Goal: Information Seeking & Learning: Find specific page/section

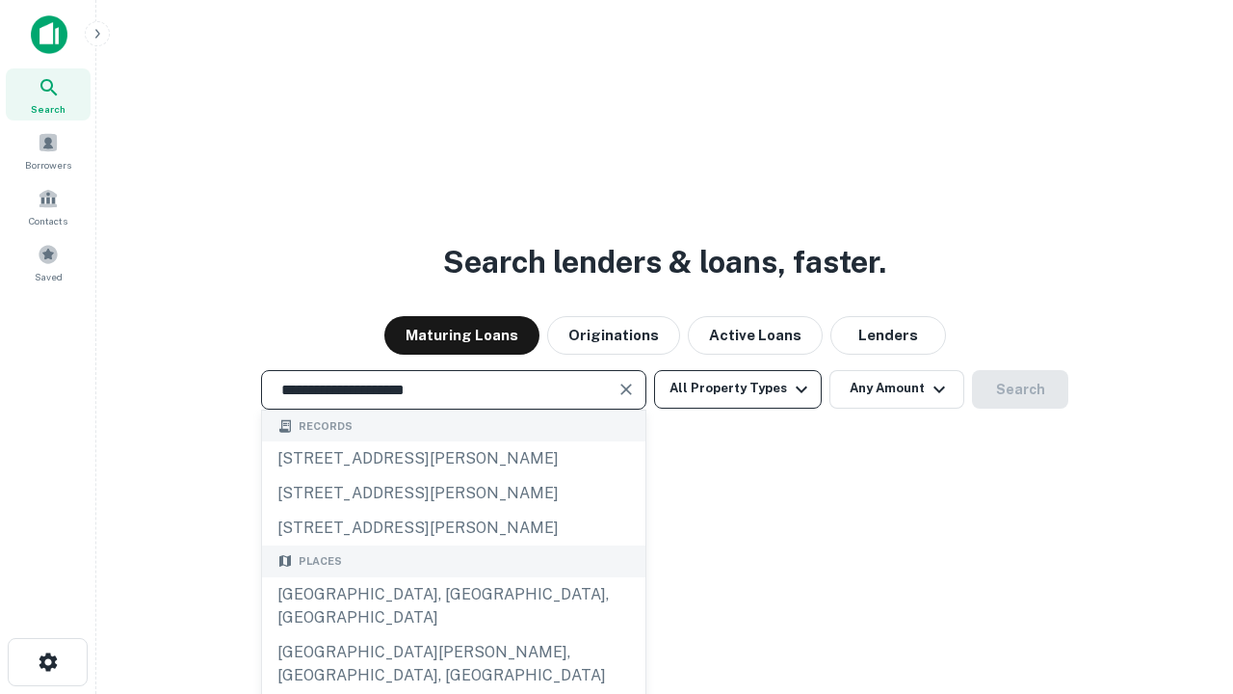
click at [453, 635] on div "[GEOGRAPHIC_DATA], [GEOGRAPHIC_DATA], [GEOGRAPHIC_DATA]" at bounding box center [453, 606] width 383 height 58
click at [738, 388] on button "All Property Types" at bounding box center [738, 389] width 168 height 39
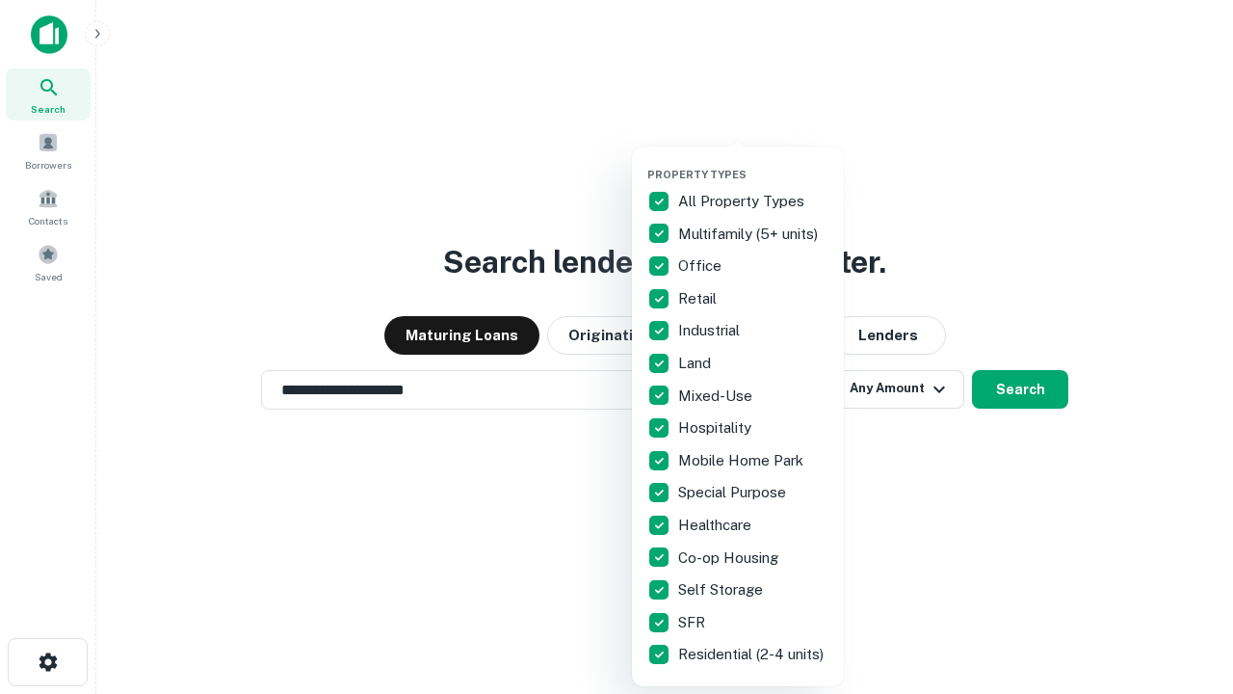
type input "**********"
click at [753, 162] on button "button" at bounding box center [753, 162] width 212 height 1
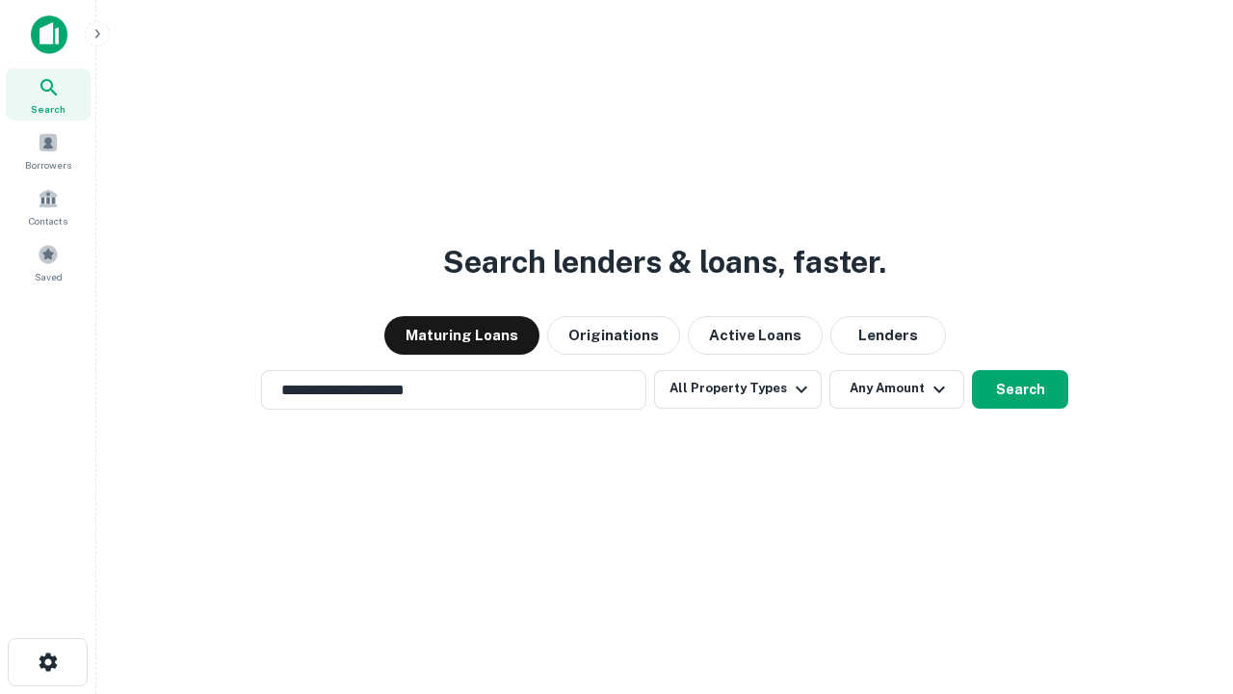
scroll to position [30, 0]
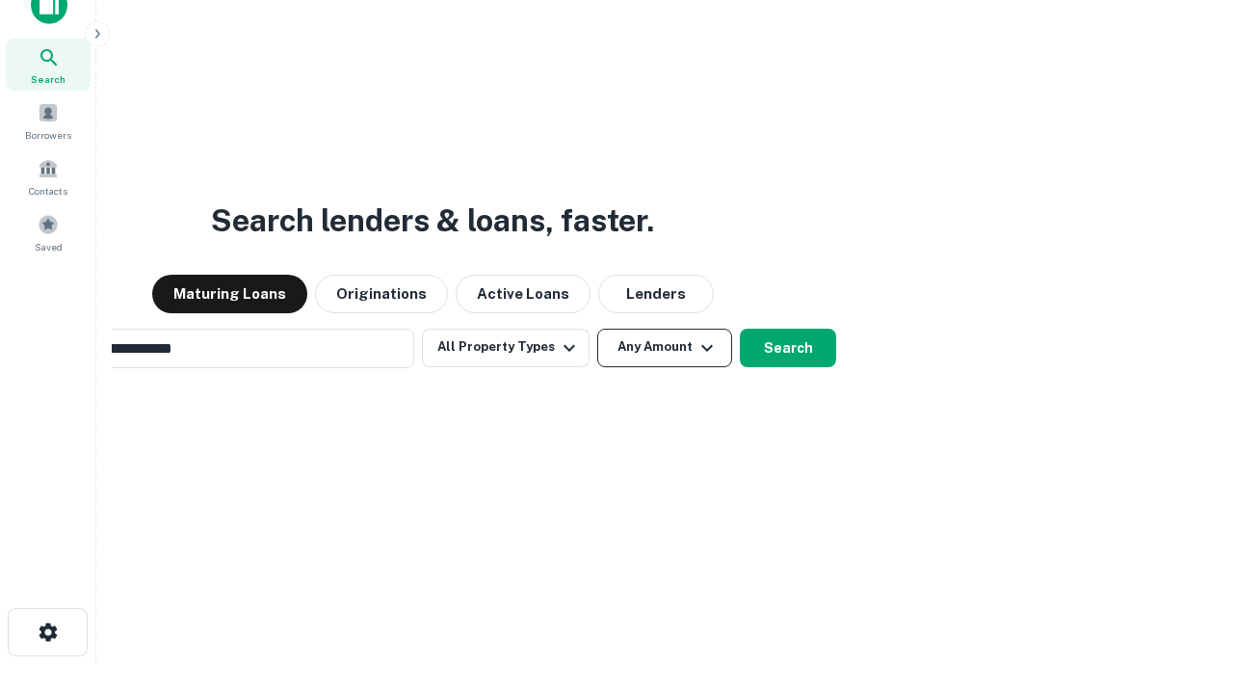
click at [597, 329] on button "Any Amount" at bounding box center [664, 348] width 135 height 39
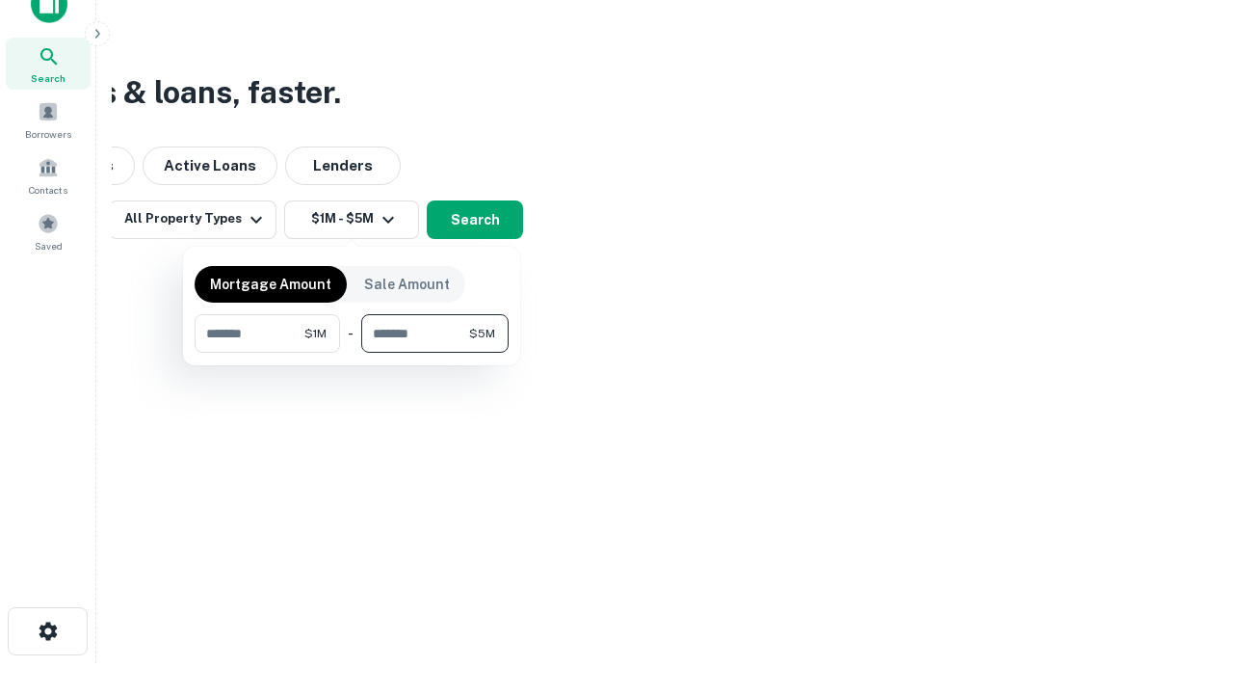
type input "*******"
click at [352, 353] on button "button" at bounding box center [352, 353] width 314 height 1
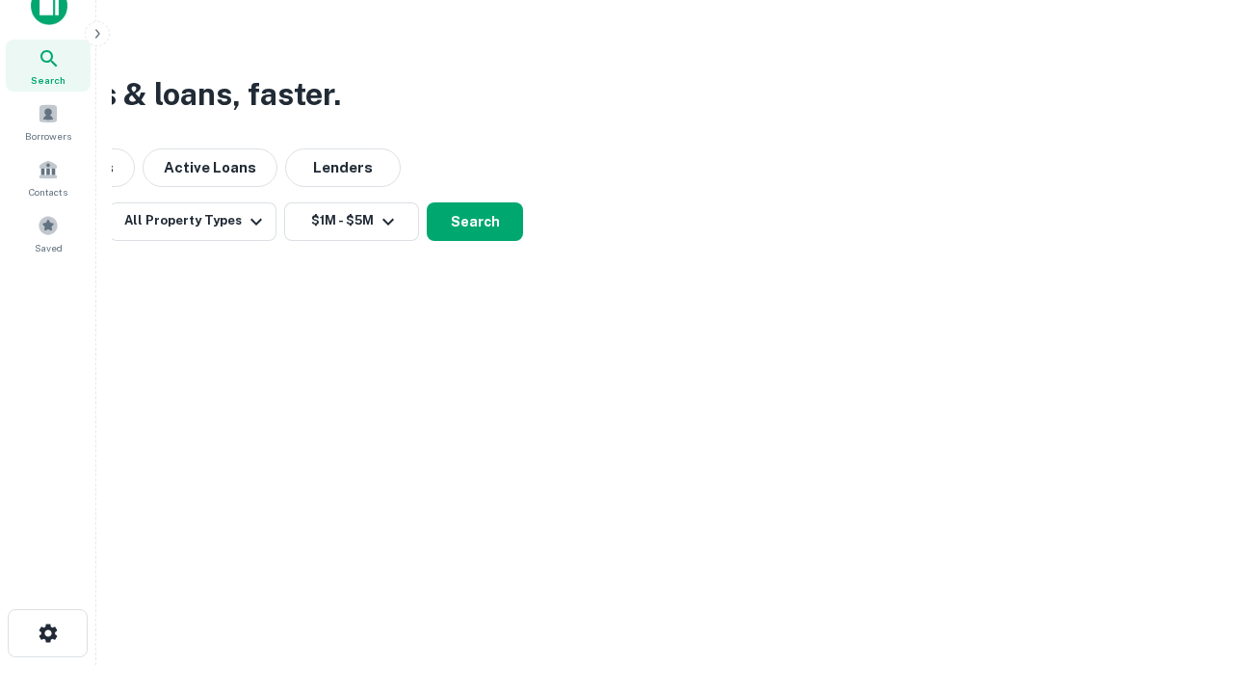
scroll to position [12, 356]
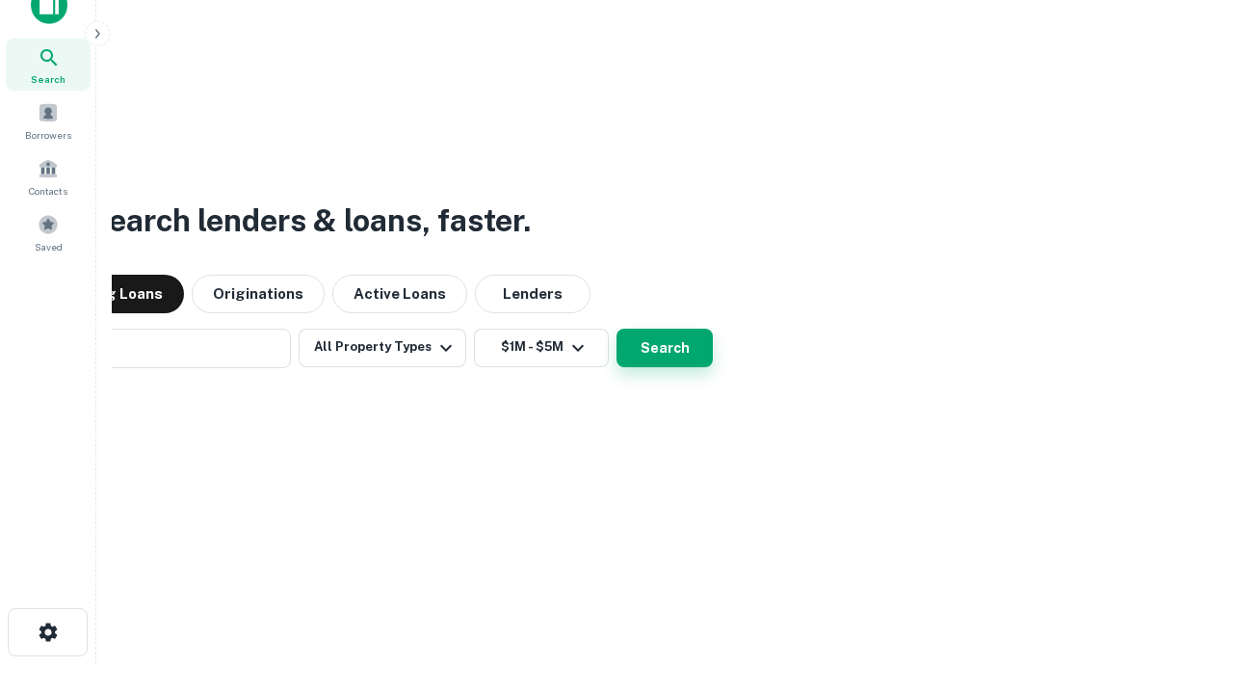
click at [617, 329] on button "Search" at bounding box center [665, 348] width 96 height 39
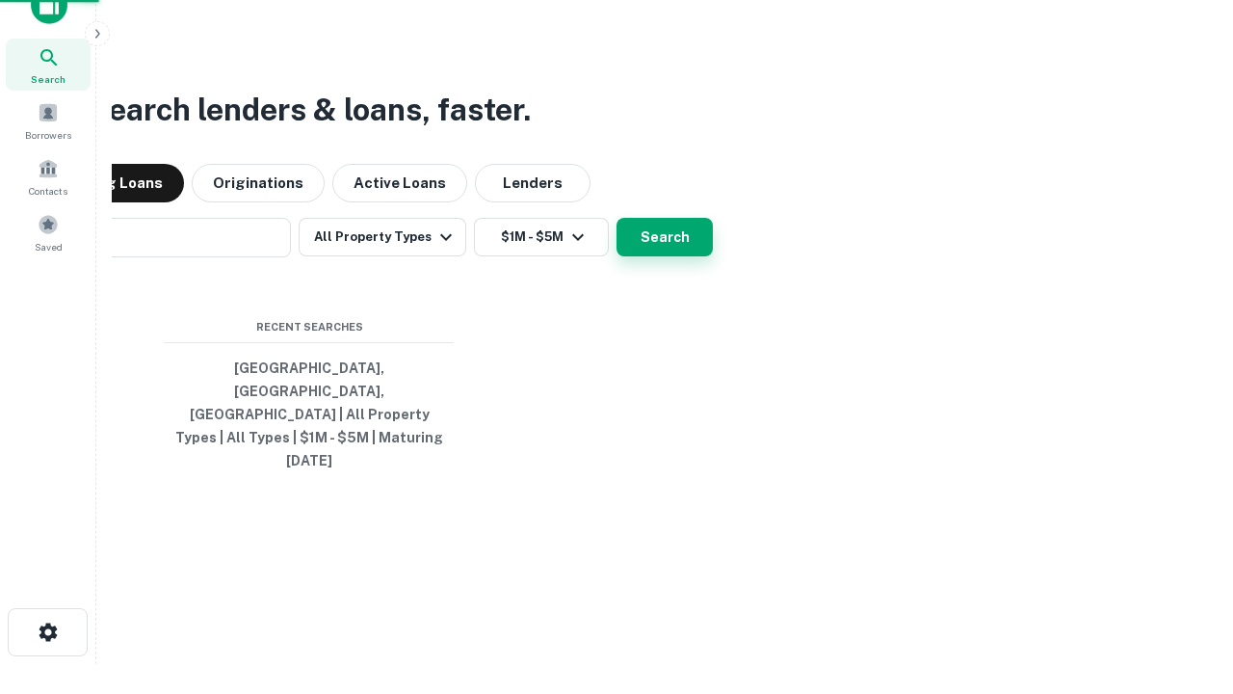
scroll to position [51, 545]
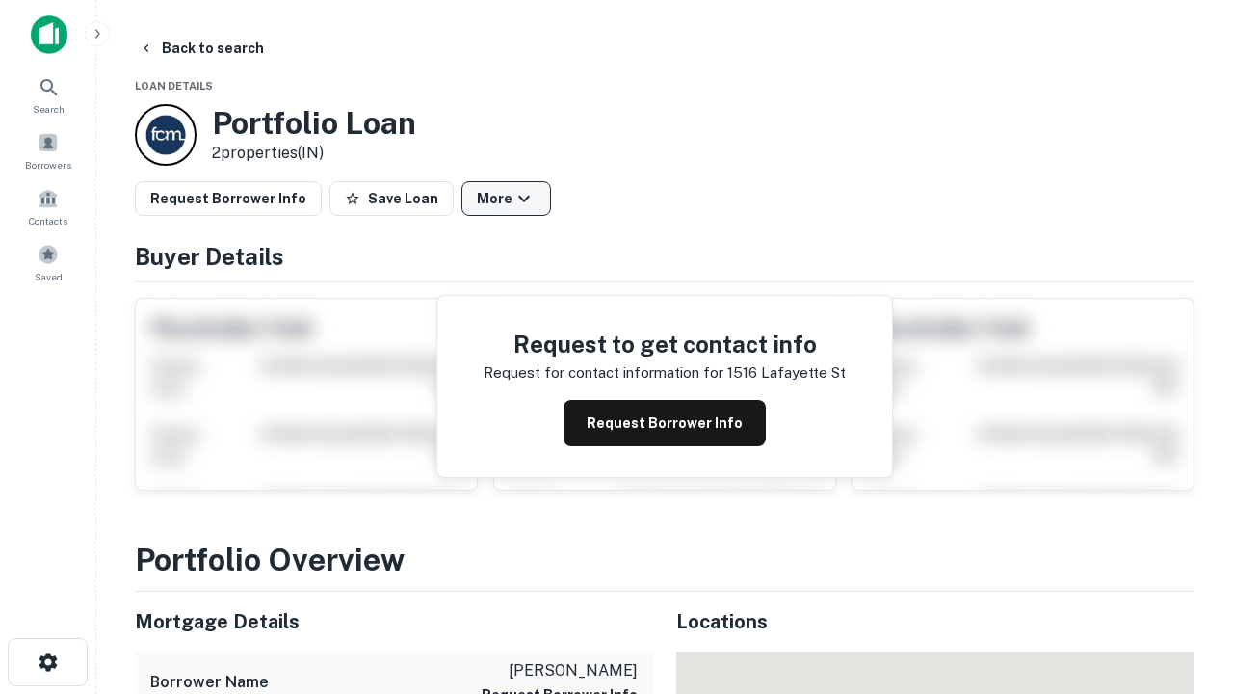
click at [506, 198] on button "More" at bounding box center [506, 198] width 90 height 35
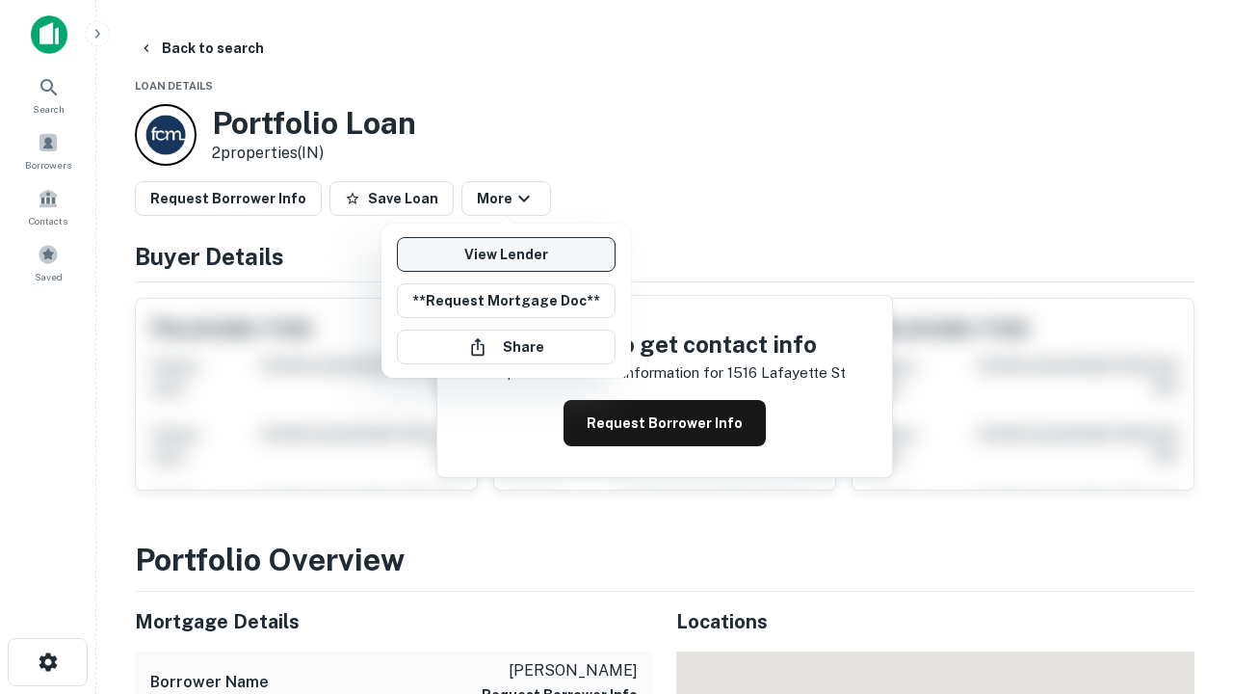
click at [506, 254] on link "View Lender" at bounding box center [506, 254] width 219 height 35
